Goal: Task Accomplishment & Management: Manage account settings

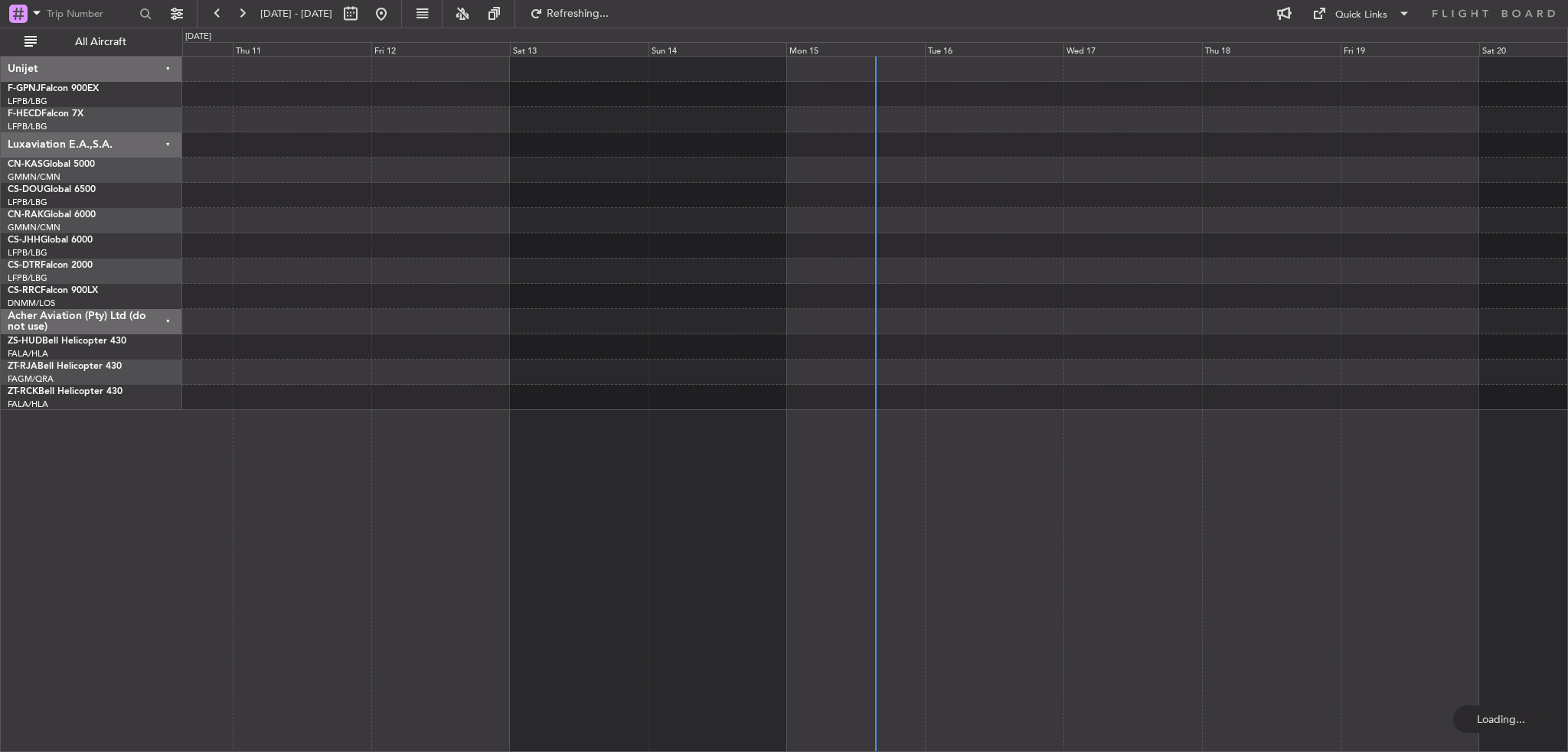
click at [242, 13] on button at bounding box center [242, 14] width 24 height 24
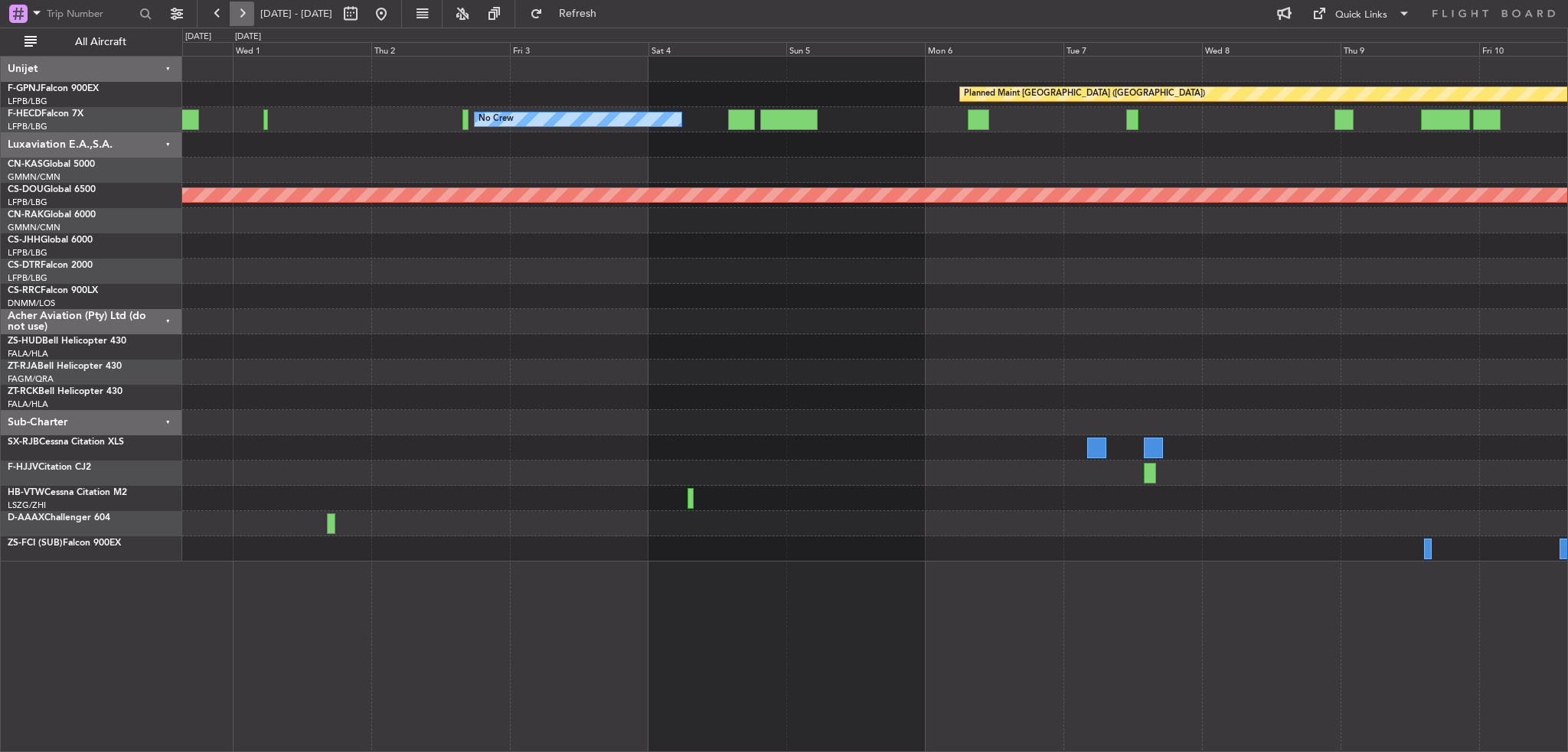
click at [239, 17] on button at bounding box center [242, 14] width 24 height 24
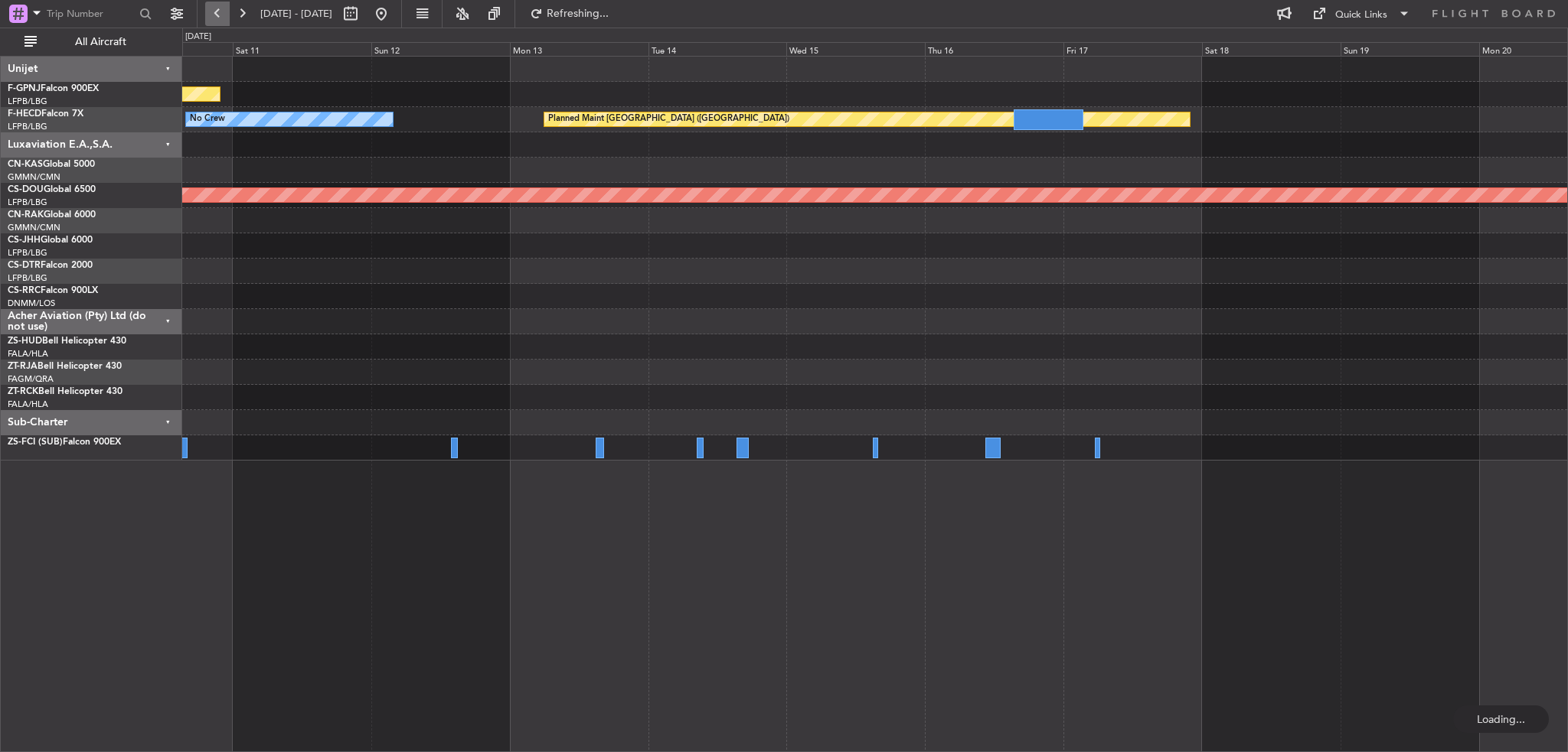
click at [218, 21] on button at bounding box center [218, 14] width 24 height 24
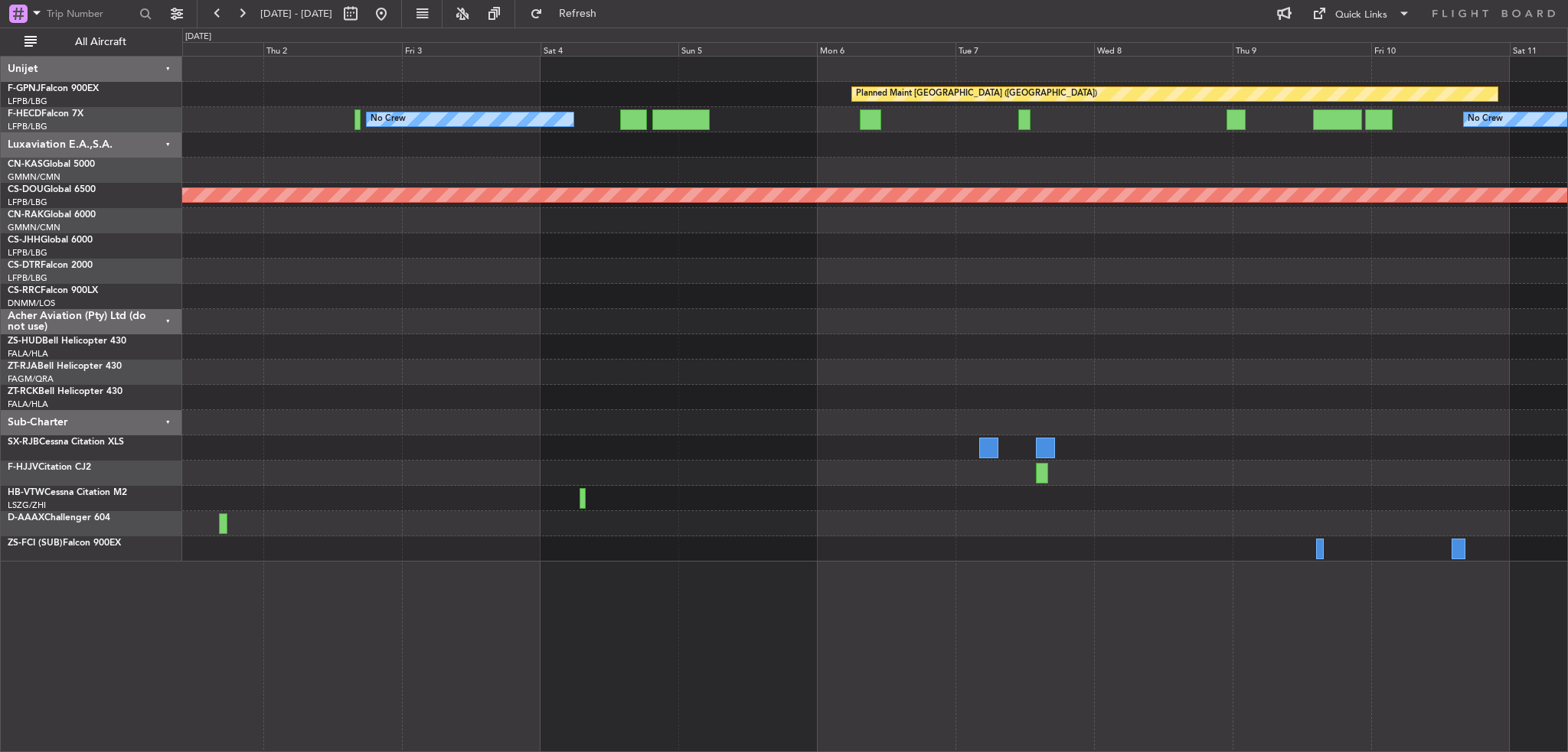
click at [561, 393] on div "Planned Maint [GEOGRAPHIC_DATA] ([GEOGRAPHIC_DATA]) No Crew No Crew Planned Mai…" at bounding box center [874, 310] width 1385 height 505
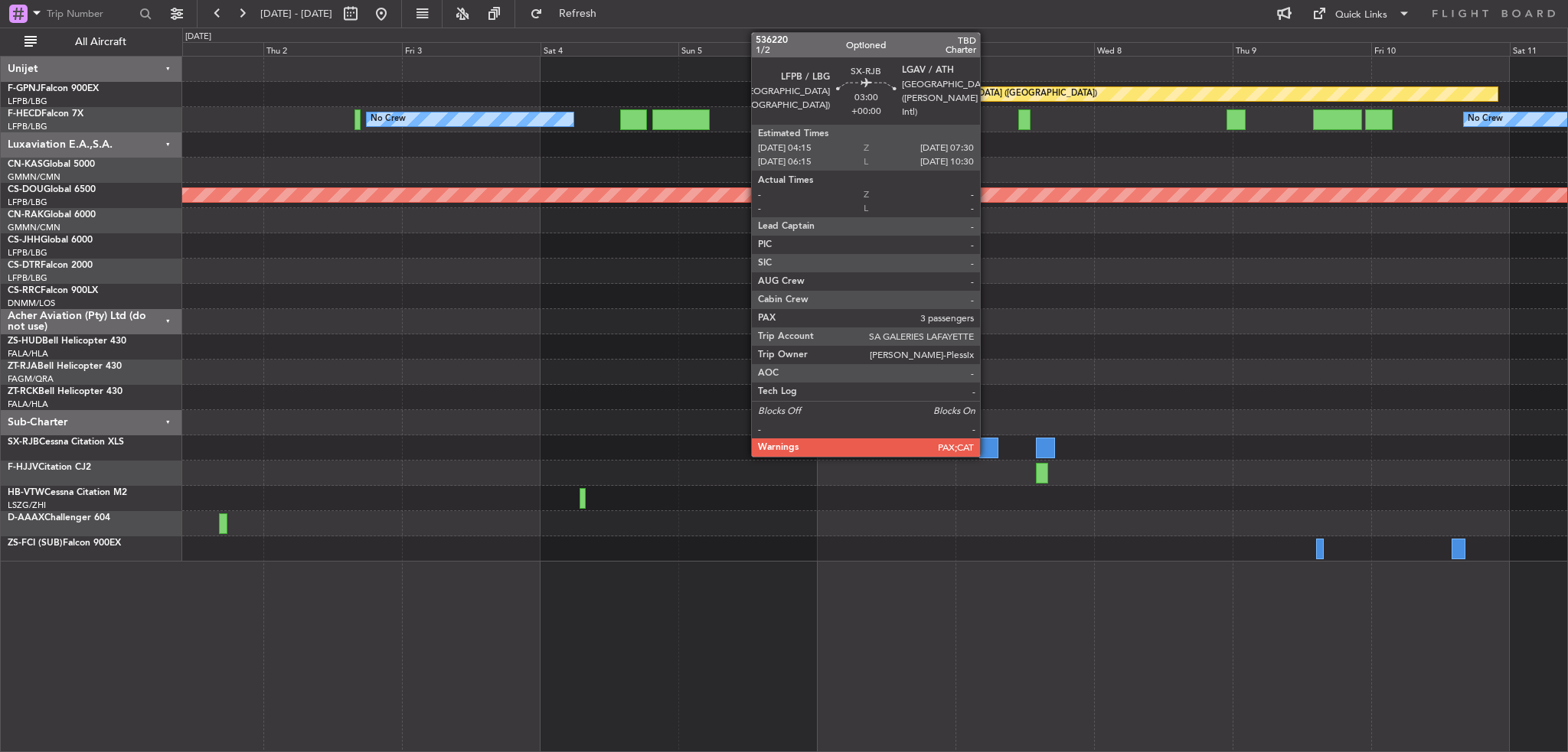
click at [987, 450] on div at bounding box center [989, 449] width 19 height 21
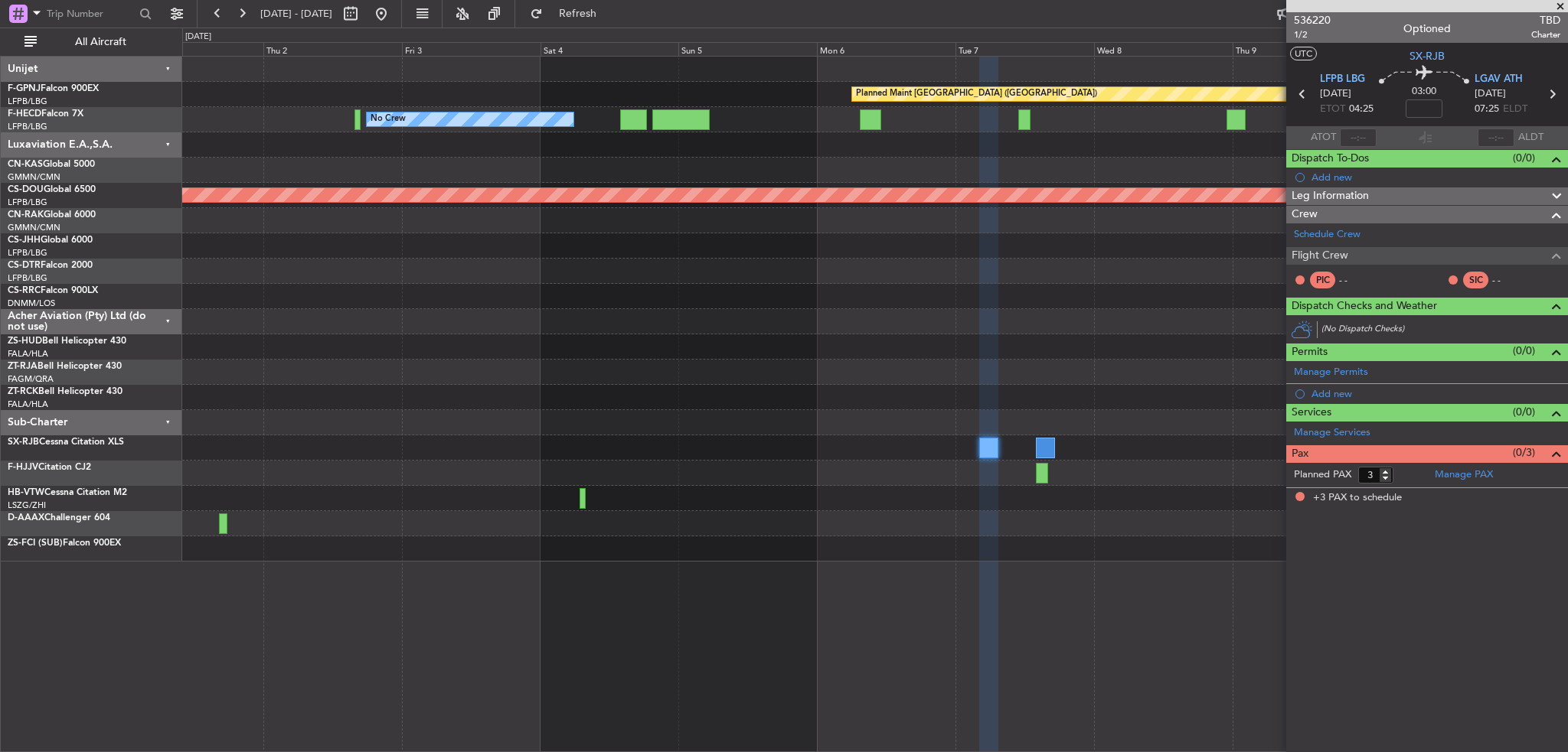
drag, startPoint x: 1329, startPoint y: 495, endPoint x: 1221, endPoint y: 495, distance: 108.0
click at [1329, 496] on span "+3 PAX to schedule" at bounding box center [1358, 498] width 89 height 16
click at [1121, 491] on div at bounding box center [874, 498] width 1385 height 25
click at [1560, 4] on span at bounding box center [1561, 7] width 16 height 14
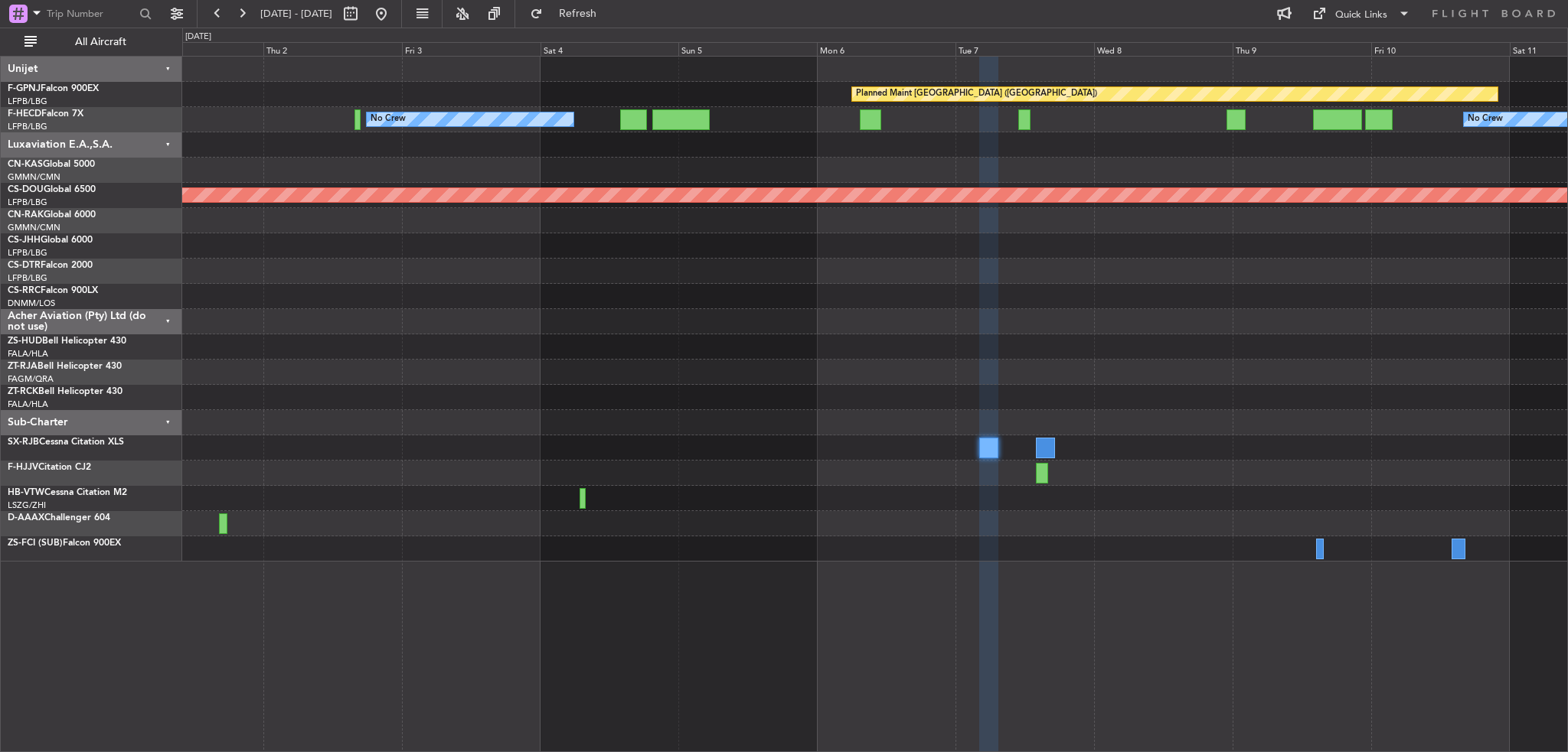
type input "0"
